Goal: Information Seeking & Learning: Learn about a topic

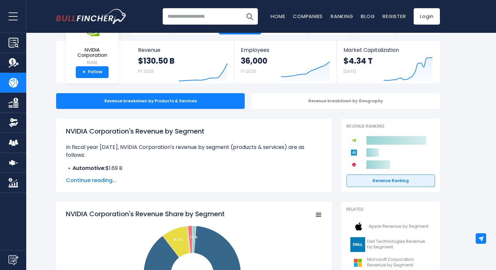
click at [92, 182] on span "Continue reading..." at bounding box center [194, 180] width 256 height 8
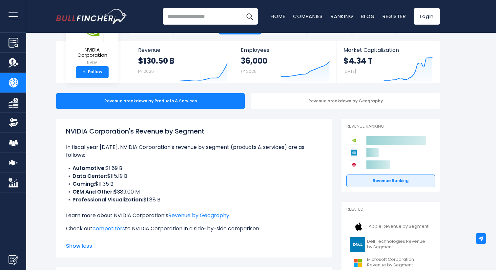
drag, startPoint x: 126, startPoint y: 175, endPoint x: 102, endPoint y: 174, distance: 24.6
click at [102, 180] on li "Gaming: $11.35 B" at bounding box center [194, 184] width 256 height 8
click at [166, 150] on p "In fiscal year [DATE], NVIDIA Corporation's revenue by segment (products & serv…" at bounding box center [194, 151] width 256 height 16
drag, startPoint x: 74, startPoint y: 147, endPoint x: 153, endPoint y: 146, distance: 78.7
click at [147, 146] on p "In fiscal year [DATE], NVIDIA Corporation's revenue by segment (products & serv…" at bounding box center [194, 151] width 256 height 16
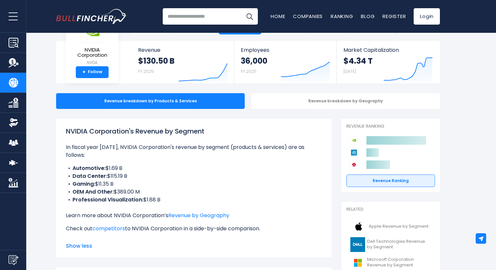
click at [161, 146] on p "In fiscal year [DATE], NVIDIA Corporation's revenue by segment (products & serv…" at bounding box center [194, 151] width 256 height 16
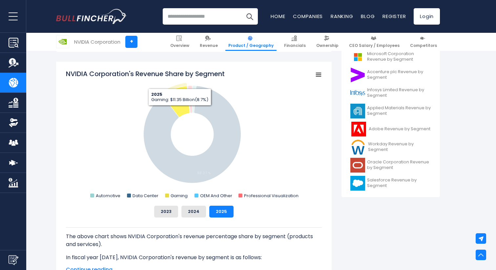
scroll to position [245, 0]
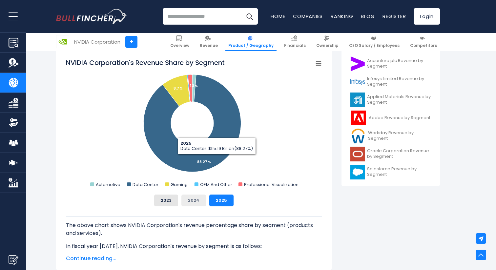
click at [193, 202] on button "2024" at bounding box center [193, 200] width 25 height 12
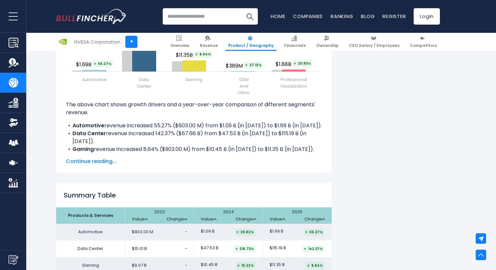
scroll to position [950, 0]
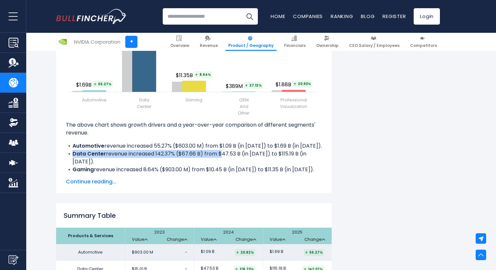
drag, startPoint x: 107, startPoint y: 150, endPoint x: 239, endPoint y: 156, distance: 132.0
click at [224, 157] on li "Data Center revenue increased 142.37% ($67.66 B) from $47.53 B (in [DATE]) to $…" at bounding box center [194, 158] width 256 height 16
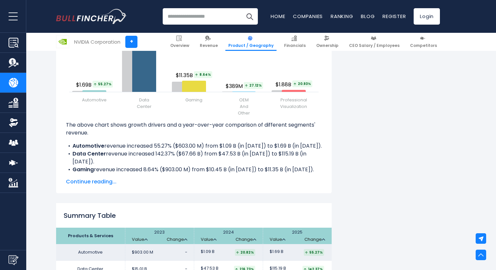
click at [241, 156] on li "Data Center revenue increased 142.37% ($67.66 B) from $47.53 B (in [DATE]) to $…" at bounding box center [194, 158] width 256 height 16
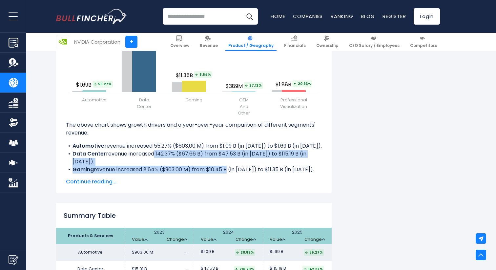
drag, startPoint x: 166, startPoint y: 155, endPoint x: 238, endPoint y: 160, distance: 73.0
click at [235, 160] on div "The above chart shows growth drivers and a year-over-year comparison of differe…" at bounding box center [194, 147] width 256 height 52
click at [230, 153] on li "Data Center revenue increased 142.37% ($67.66 B) from $47.53 B (in [DATE]) to $…" at bounding box center [194, 158] width 256 height 16
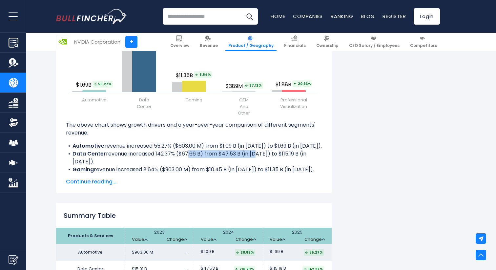
drag, startPoint x: 196, startPoint y: 153, endPoint x: 257, endPoint y: 154, distance: 61.0
click at [254, 154] on li "Data Center revenue increased 142.37% ($67.66 B) from $47.53 B (in [DATE]) to $…" at bounding box center [194, 158] width 256 height 16
click at [257, 154] on li "Data Center revenue increased 142.37% ($67.66 B) from $47.53 B (in [DATE]) to $…" at bounding box center [194, 158] width 256 height 16
drag, startPoint x: 178, startPoint y: 153, endPoint x: 228, endPoint y: 153, distance: 49.5
click at [225, 153] on li "Data Center revenue increased 142.37% ($67.66 B) from $47.53 B (in [DATE]) to $…" at bounding box center [194, 158] width 256 height 16
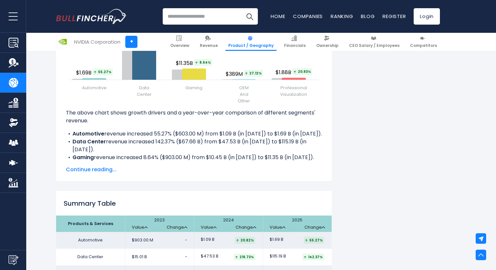
drag, startPoint x: 164, startPoint y: 157, endPoint x: 217, endPoint y: 159, distance: 53.2
click at [201, 161] on li "OEM And Other revenue increased 27.12% ($83.00 M) from $306.00 M (in [DATE]) to…" at bounding box center [194, 169] width 256 height 16
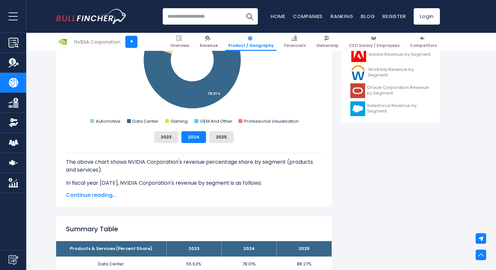
scroll to position [303, 0]
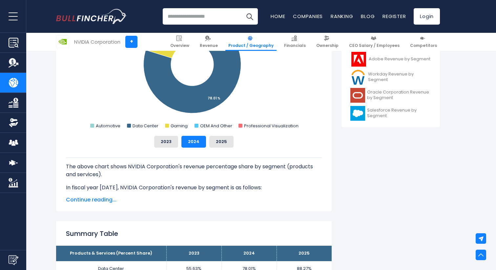
click at [90, 198] on span "Continue reading..." at bounding box center [194, 200] width 256 height 8
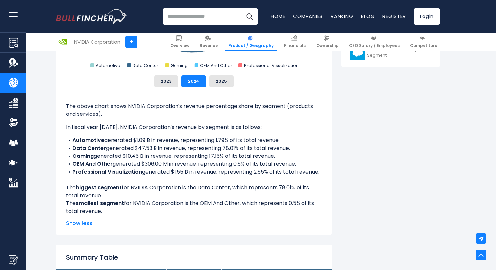
scroll to position [367, 0]
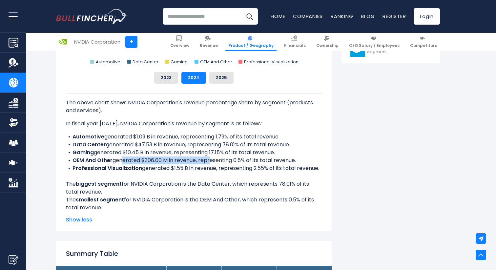
drag, startPoint x: 121, startPoint y: 160, endPoint x: 235, endPoint y: 157, distance: 113.8
click at [217, 158] on li "OEM And Other generated $306.00 M in revenue, representing 0.5% of its total re…" at bounding box center [194, 160] width 256 height 8
click at [235, 157] on li "OEM And Other generated $306.00 M in revenue, representing 0.5% of its total re…" at bounding box center [194, 160] width 256 height 8
drag, startPoint x: 161, startPoint y: 159, endPoint x: 242, endPoint y: 157, distance: 80.7
click at [242, 157] on li "OEM And Other generated $306.00 M in revenue, representing 0.5% of its total re…" at bounding box center [194, 160] width 256 height 8
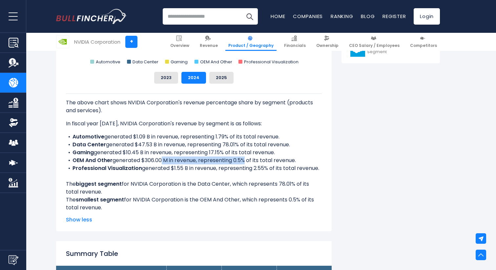
click at [241, 157] on li "OEM And Other generated $306.00 M in revenue, representing 0.5% of its total re…" at bounding box center [194, 160] width 256 height 8
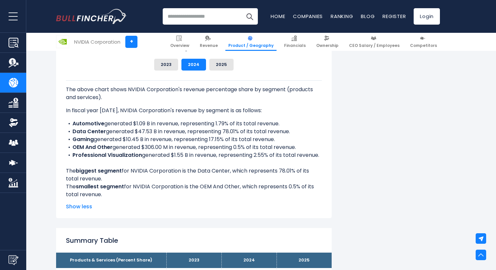
scroll to position [385, 0]
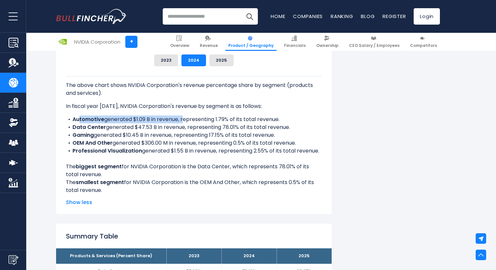
drag, startPoint x: 79, startPoint y: 119, endPoint x: 185, endPoint y: 118, distance: 106.6
click at [185, 118] on li "Automotive generated $1.09 B in revenue, representing 1.79% of its total revenu…" at bounding box center [194, 119] width 256 height 8
click at [186, 118] on li "Automotive generated $1.09 B in revenue, representing 1.79% of its total revenu…" at bounding box center [194, 119] width 256 height 8
click at [104, 139] on li "Gaming generated $10.45 B in revenue, representing 17.15% of its total revenue." at bounding box center [194, 135] width 256 height 8
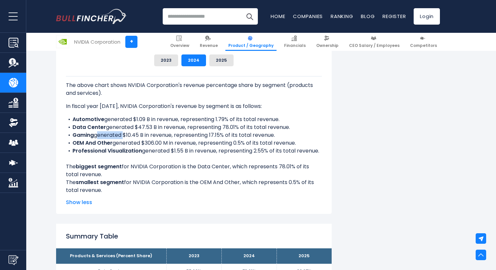
click at [131, 136] on li "Gaming generated $10.45 B in revenue, representing 17.15% of its total revenue." at bounding box center [194, 135] width 256 height 8
click at [151, 120] on li "Automotive generated $1.09 B in revenue, representing 1.79% of its total revenu…" at bounding box center [194, 119] width 256 height 8
click at [175, 153] on li "Professional Visualization generated $1.55 B in revenue, representing 2.55% of …" at bounding box center [194, 151] width 256 height 8
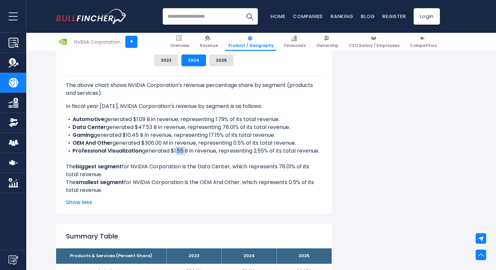
click at [111, 148] on b "Professional Visualization" at bounding box center [107, 151] width 70 height 8
click at [98, 162] on div "The above chart shows NVIDIA Corporation's revenue percentage share by segment …" at bounding box center [194, 135] width 256 height 118
click at [153, 167] on div "The above chart shows NVIDIA Corporation's revenue percentage share by segment …" at bounding box center [194, 135] width 256 height 118
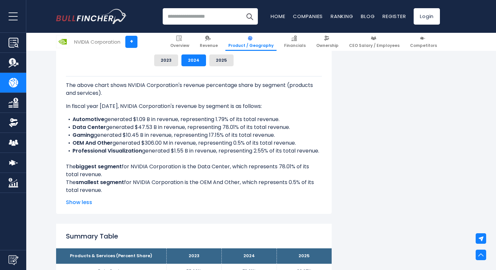
click at [153, 167] on div "The above chart shows NVIDIA Corporation's revenue percentage share by segment …" at bounding box center [194, 135] width 256 height 118
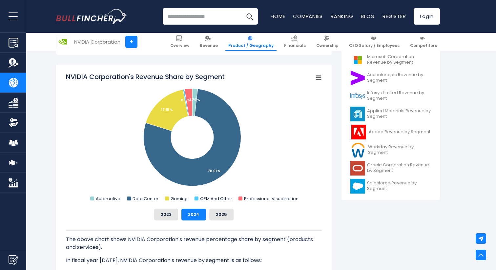
scroll to position [234, 0]
